Goal: Transaction & Acquisition: Download file/media

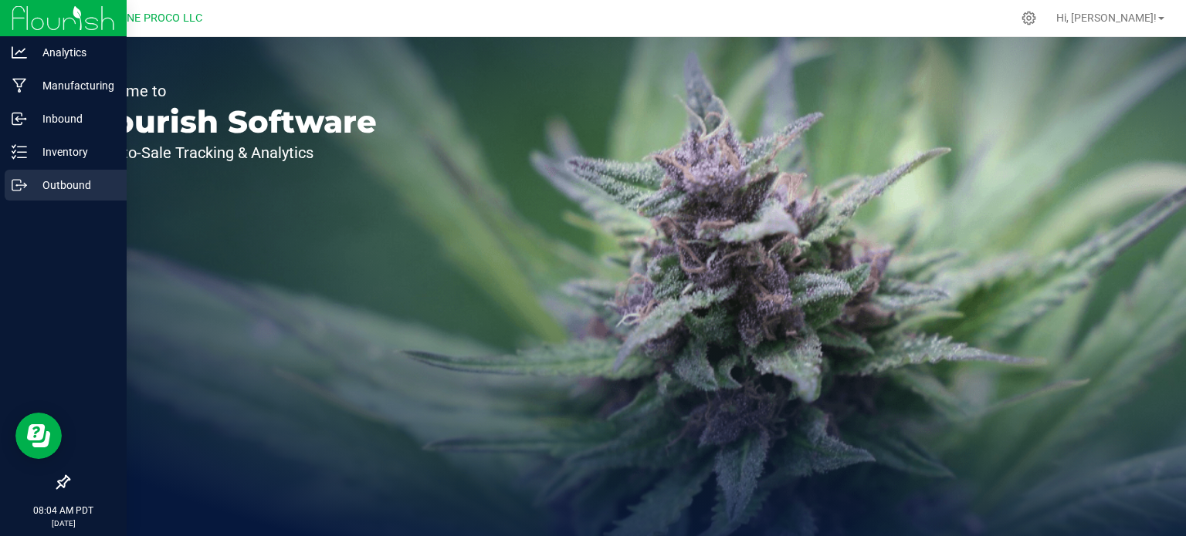
click at [35, 176] on p "Outbound" at bounding box center [73, 185] width 93 height 19
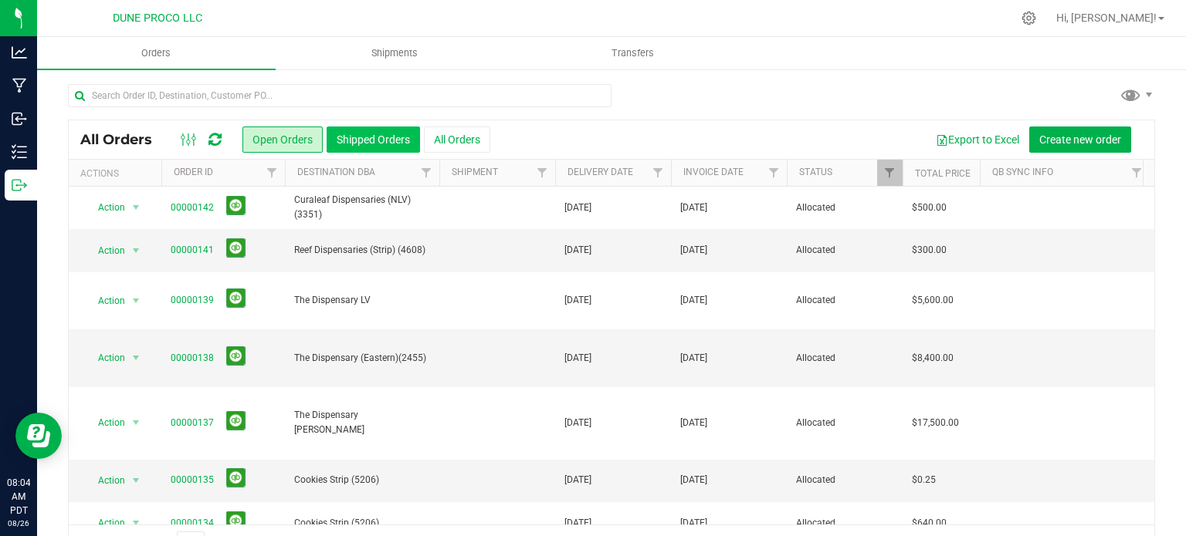
click at [367, 147] on button "Shipped Orders" at bounding box center [372, 140] width 93 height 26
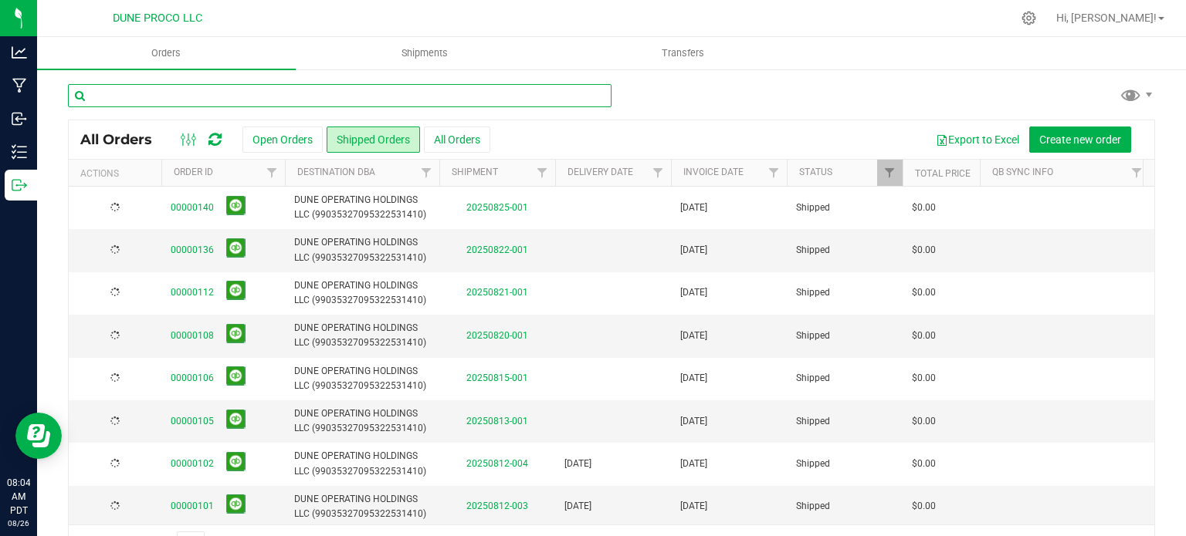
click at [291, 91] on input "text" at bounding box center [339, 95] width 543 height 23
type input "80"
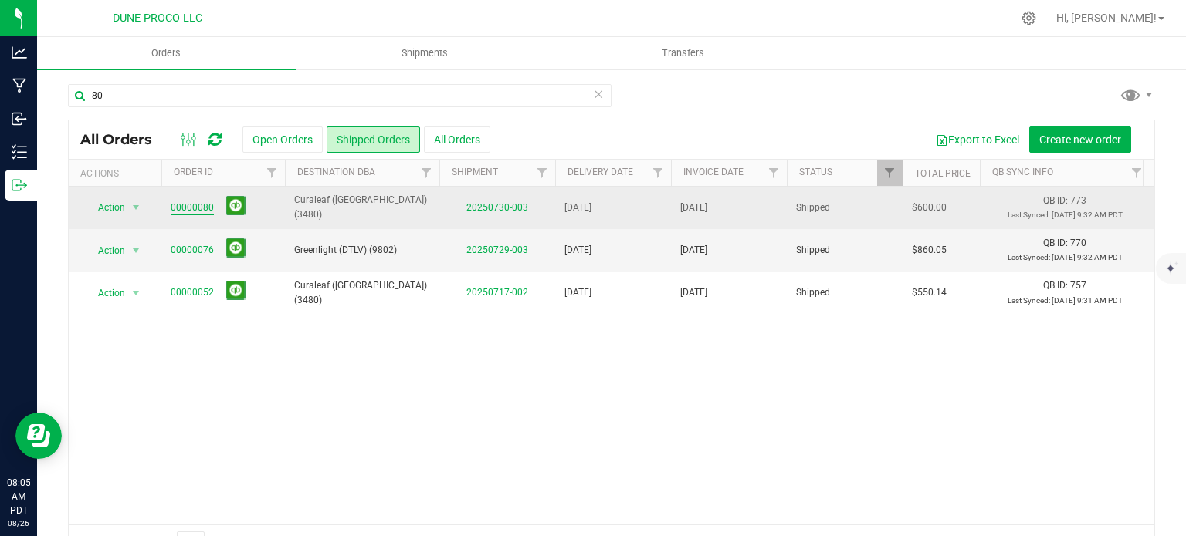
click at [196, 212] on link "00000080" at bounding box center [192, 208] width 43 height 15
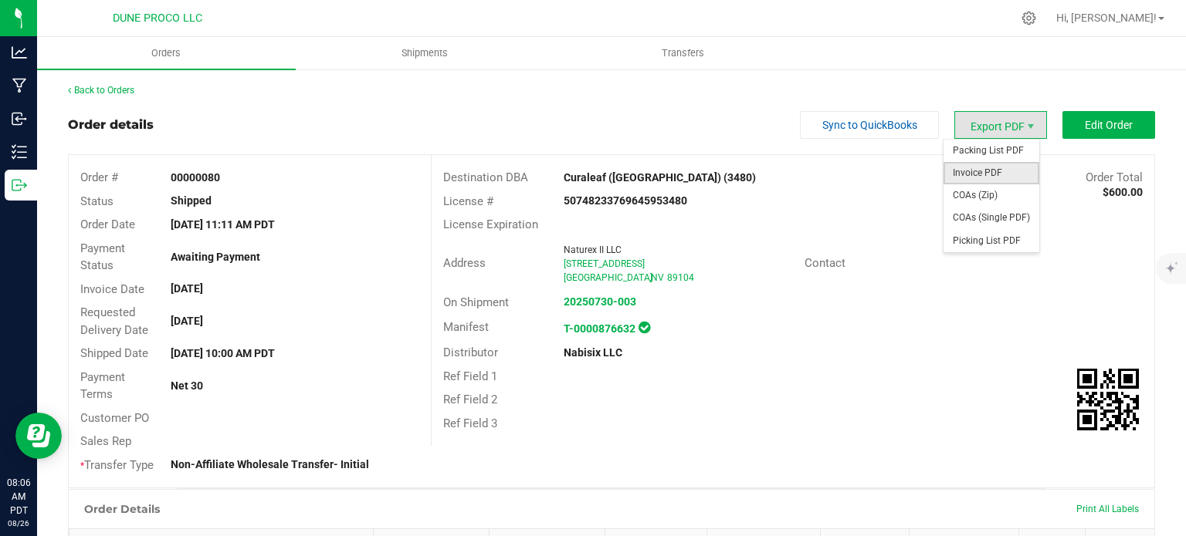
click at [973, 178] on span "Invoice PDF" at bounding box center [991, 173] width 96 height 22
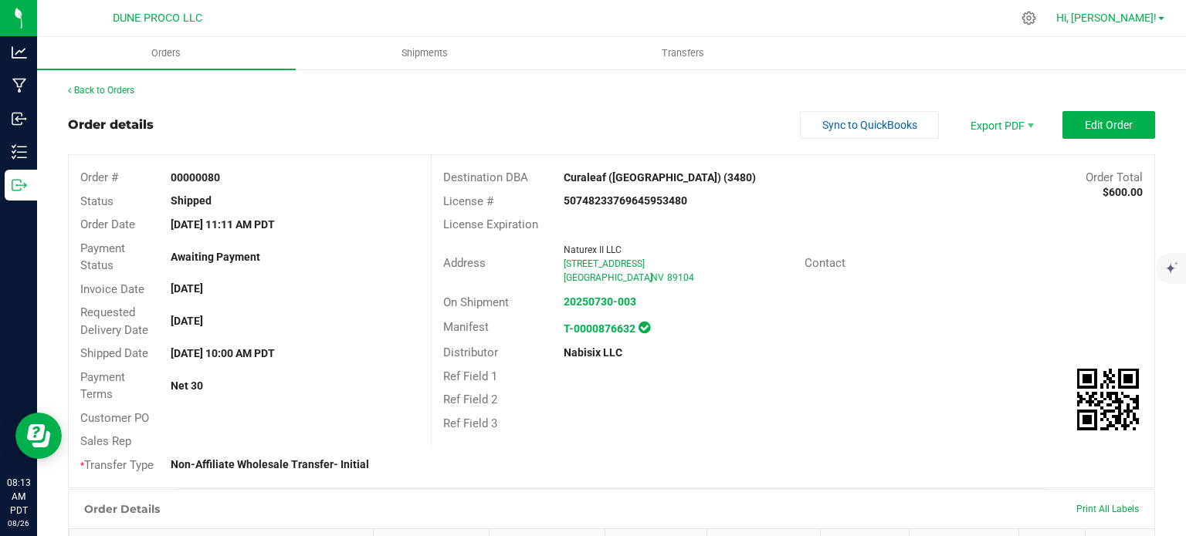
click at [1159, 14] on link "Hi, [PERSON_NAME]!" at bounding box center [1110, 18] width 120 height 16
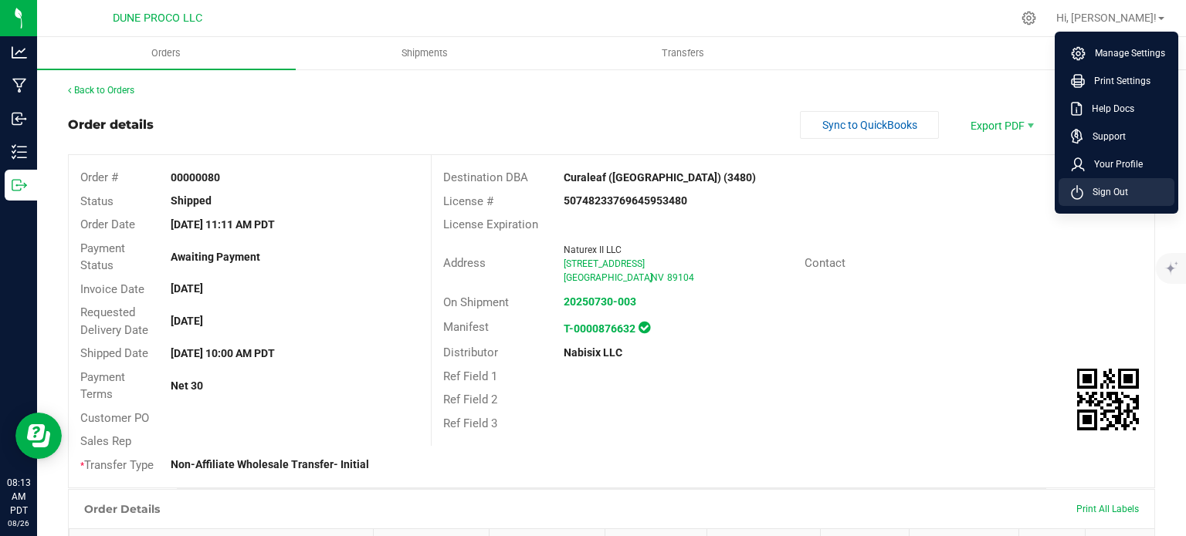
click at [1081, 198] on icon at bounding box center [1077, 192] width 12 height 15
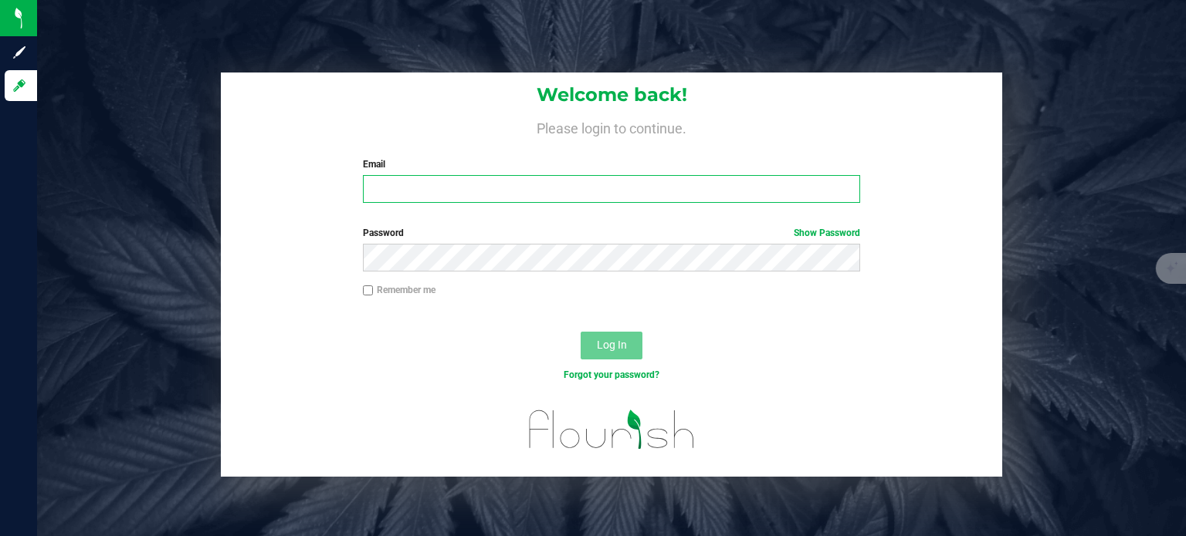
type input "[EMAIL_ADDRESS][DOMAIN_NAME]"
click at [506, 185] on input "[EMAIL_ADDRESS][DOMAIN_NAME]" at bounding box center [612, 189] width 498 height 28
click at [611, 339] on span "Log In" at bounding box center [612, 345] width 30 height 12
